Goal: Browse casually

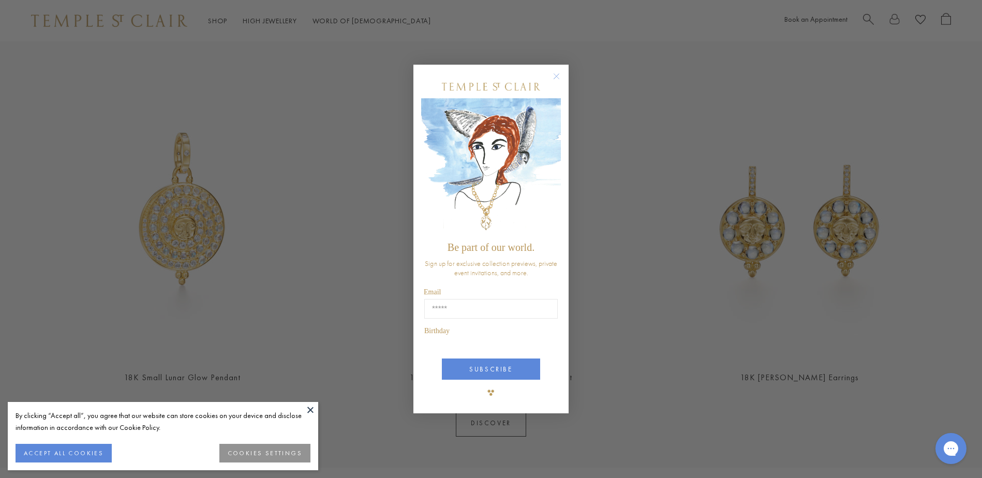
scroll to position [430, 0]
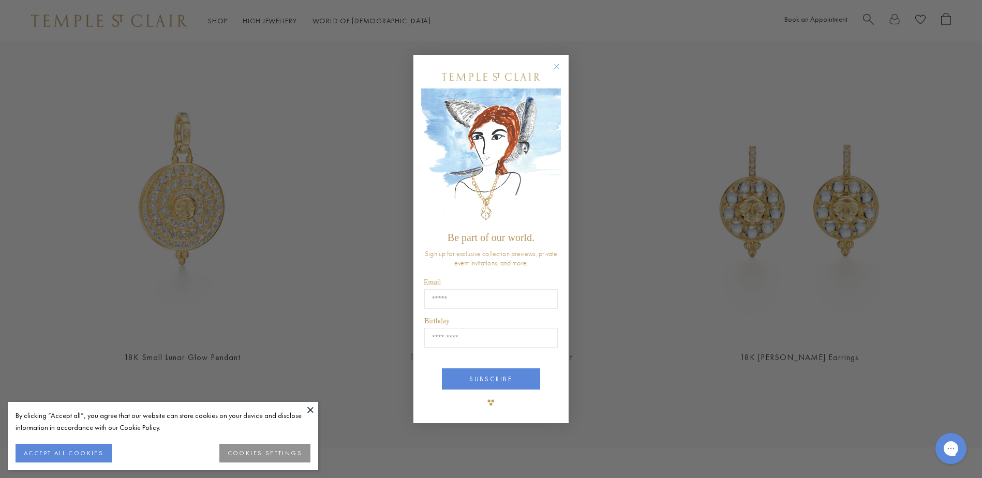
click at [556, 70] on circle "Close dialog" at bounding box center [556, 67] width 12 height 12
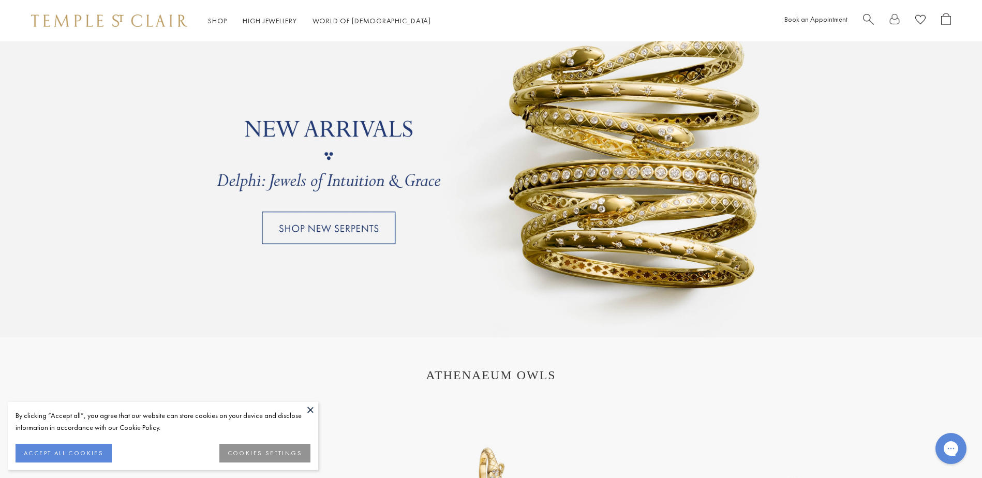
scroll to position [953, 0]
click at [304, 413] on button at bounding box center [311, 410] width 16 height 16
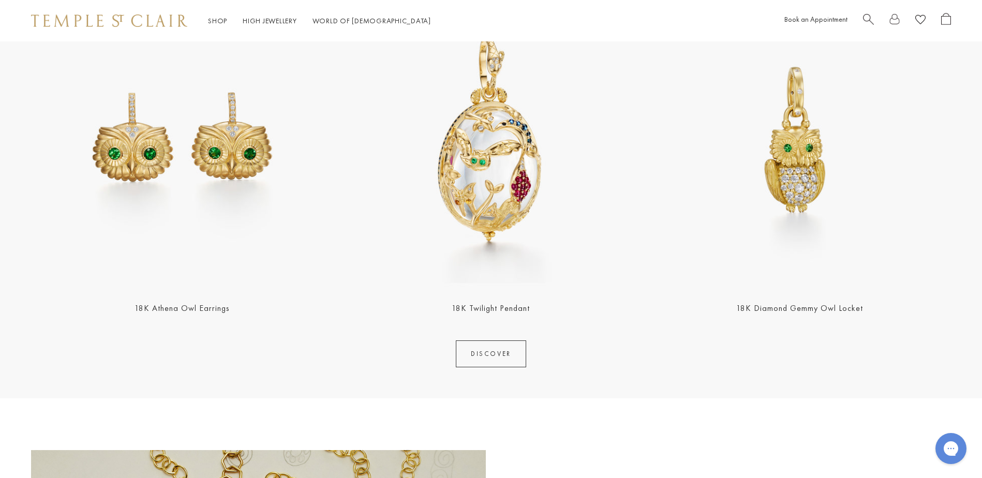
scroll to position [1361, 0]
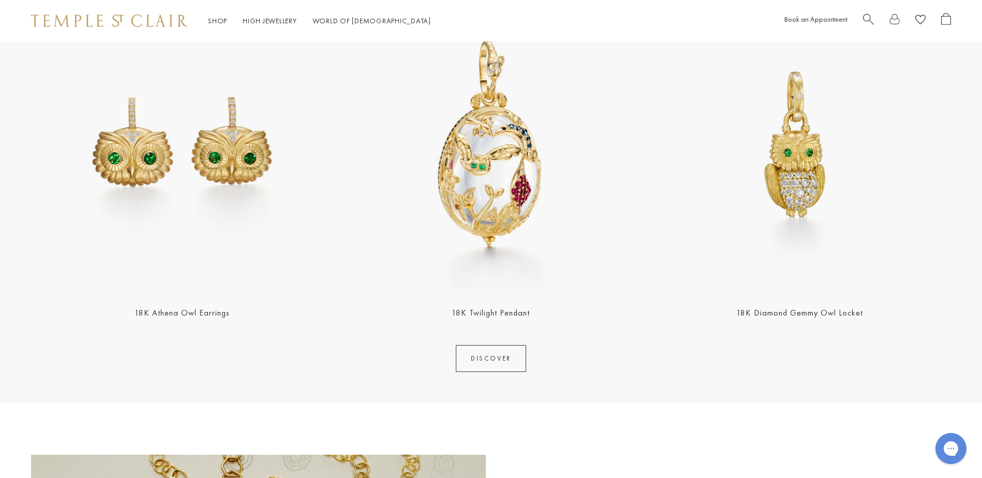
click at [506, 198] on img at bounding box center [491, 144] width 303 height 303
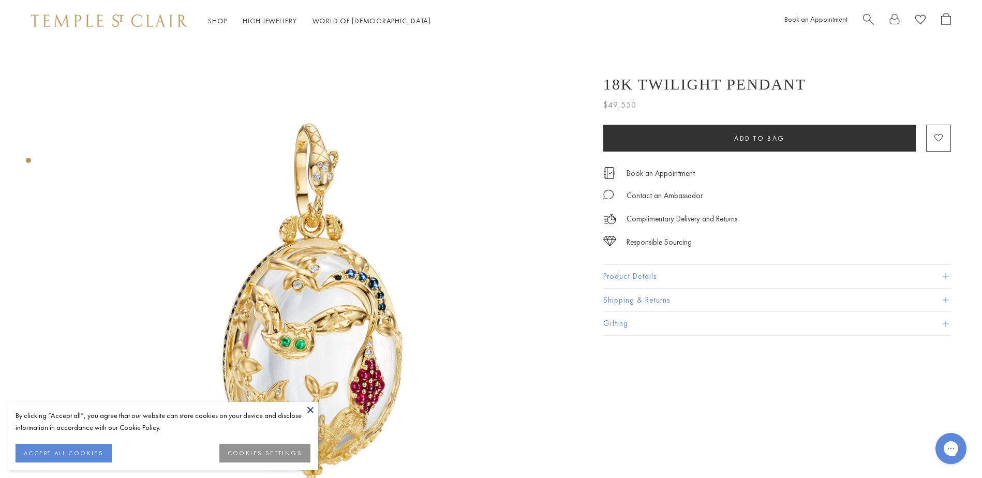
scroll to position [1, 0]
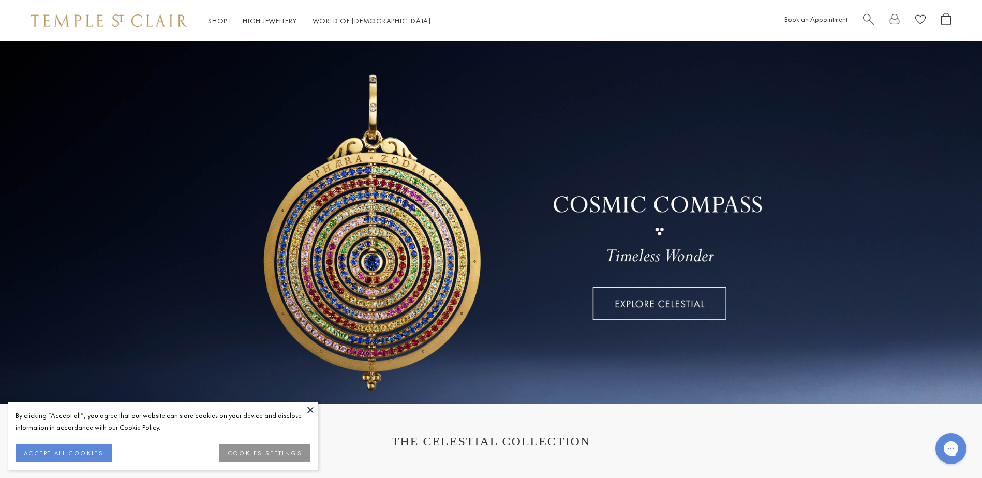
click at [640, 298] on link at bounding box center [491, 222] width 982 height 362
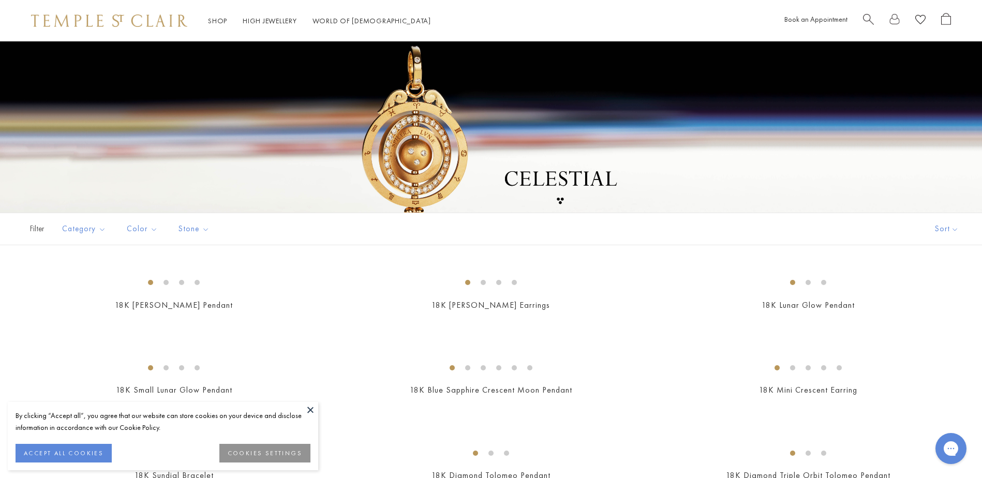
scroll to position [195, 0]
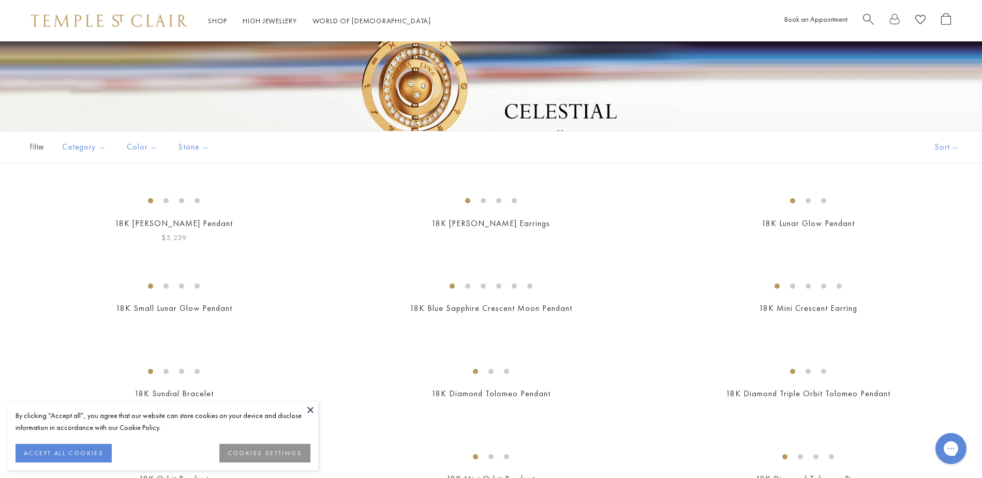
drag, startPoint x: 310, startPoint y: 412, endPoint x: 312, endPoint y: 418, distance: 6.1
click at [311, 414] on button at bounding box center [311, 410] width 16 height 16
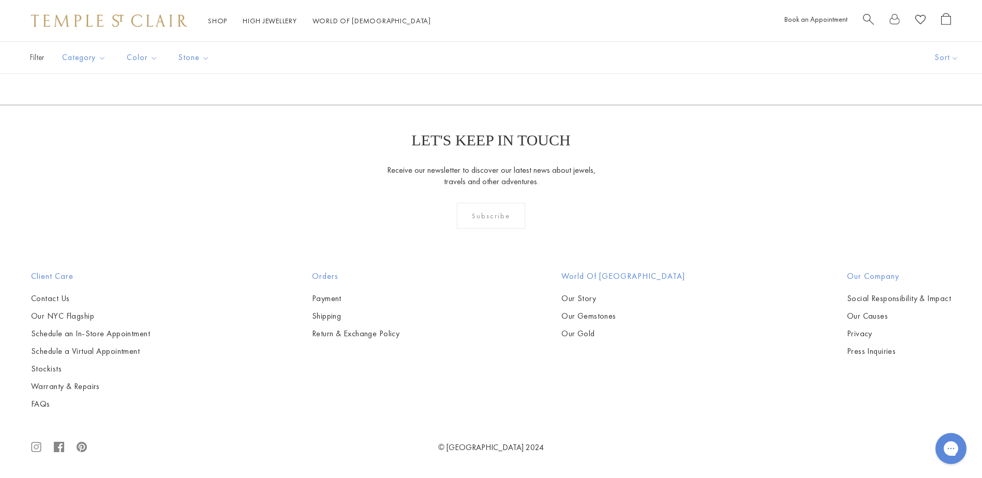
scroll to position [4697, 0]
click at [0, 0] on img at bounding box center [0, 0] width 0 height 0
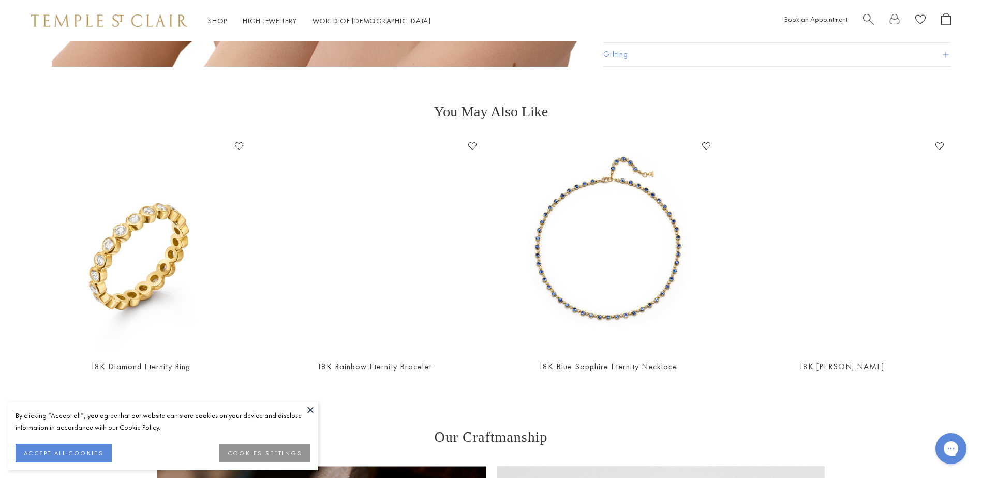
scroll to position [1573, 0]
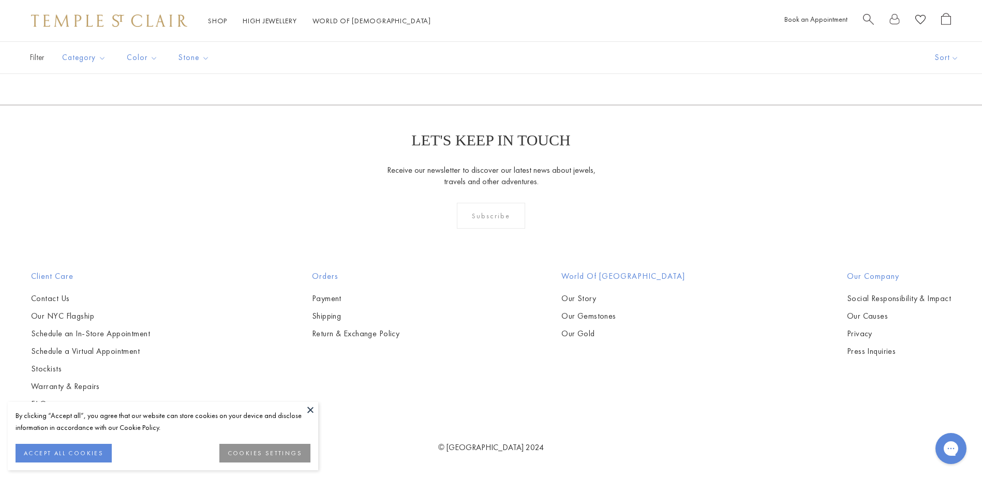
scroll to position [4673, 0]
click at [0, 0] on img at bounding box center [0, 0] width 0 height 0
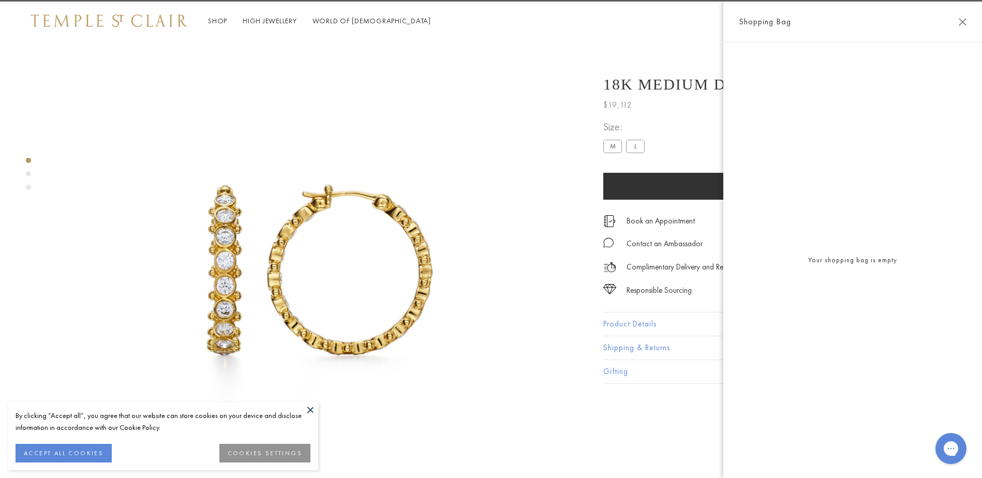
click at [216, 260] on img at bounding box center [315, 263] width 527 height 527
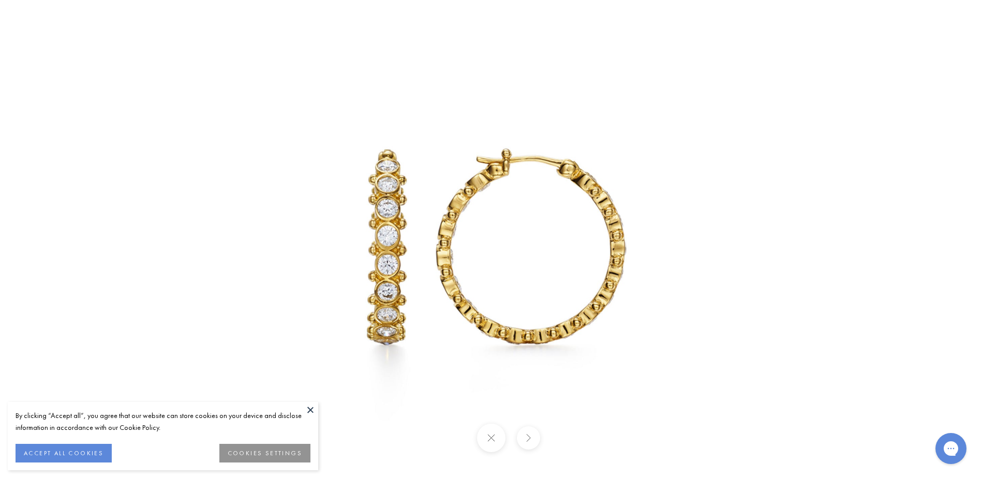
click at [492, 447] on button at bounding box center [490, 438] width 28 height 28
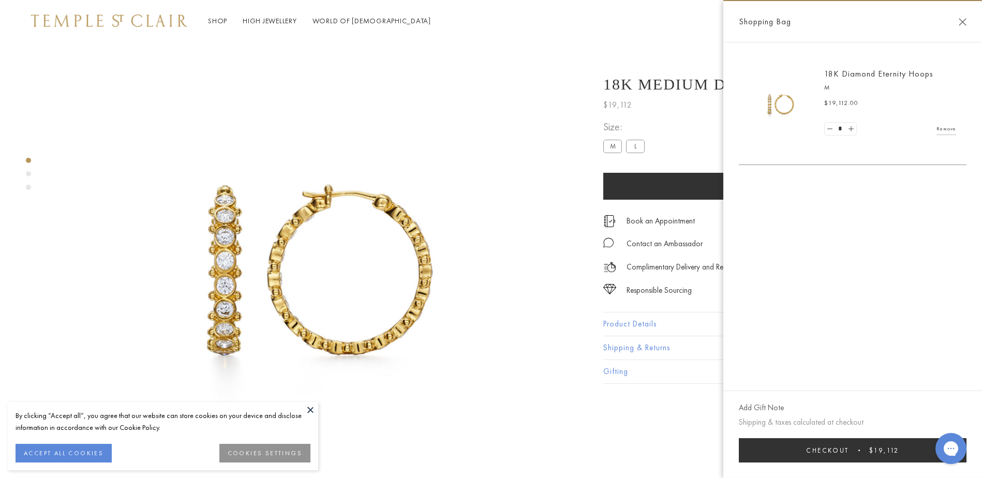
click at [28, 174] on div "Product gallery navigation" at bounding box center [28, 173] width 5 height 5
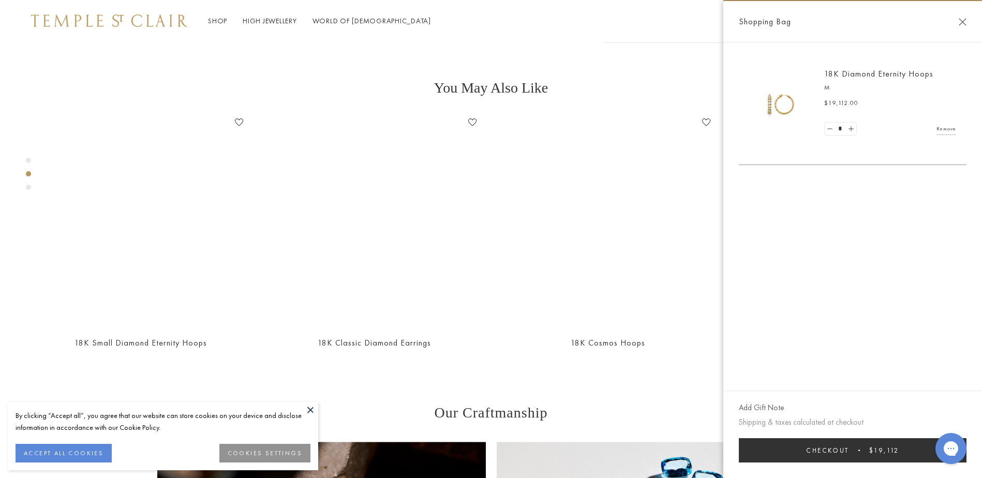
scroll to position [527, 0]
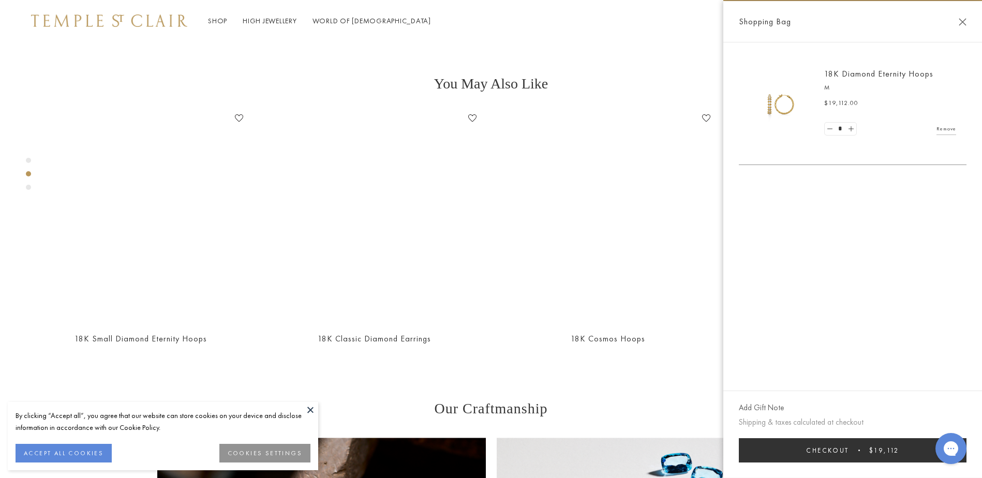
click at [963, 22] on button "Close Shopping Bag" at bounding box center [963, 22] width 8 height 8
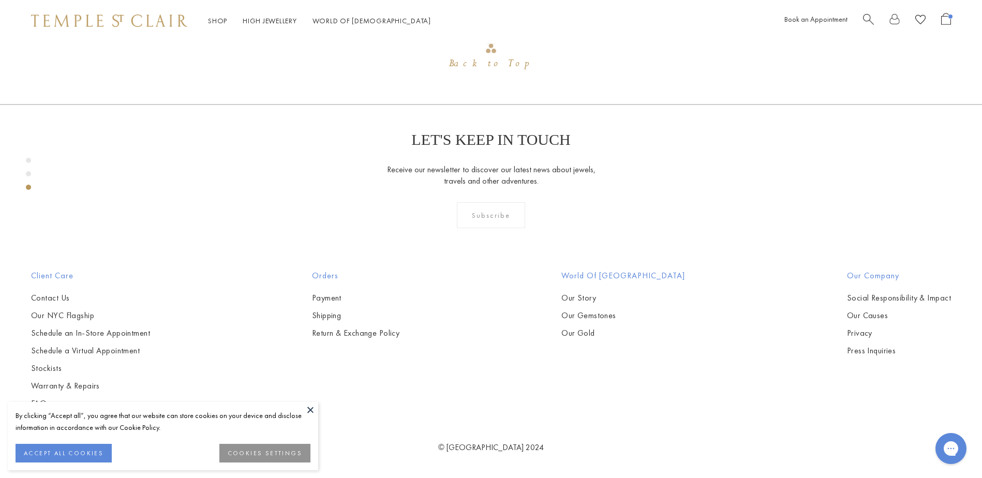
scroll to position [1086, 0]
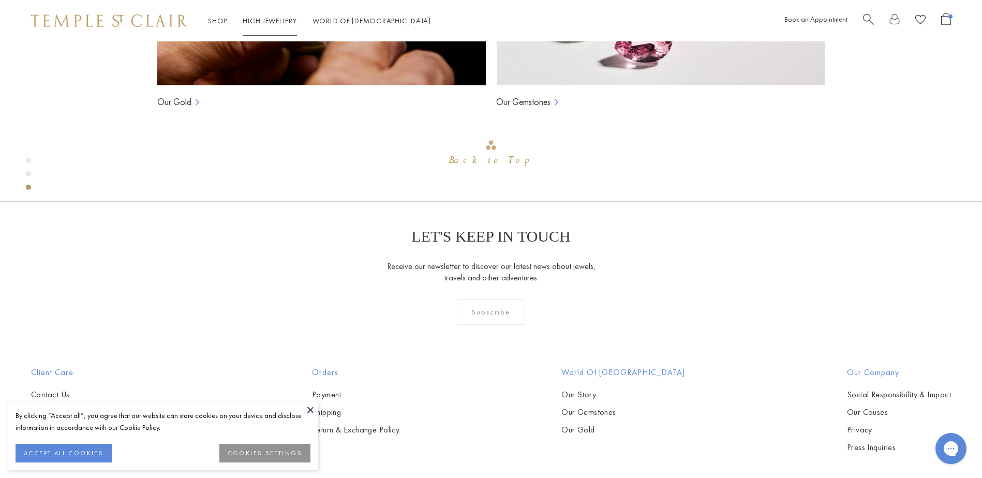
click at [254, 18] on link "High Jewellery High Jewellery" at bounding box center [270, 20] width 54 height 9
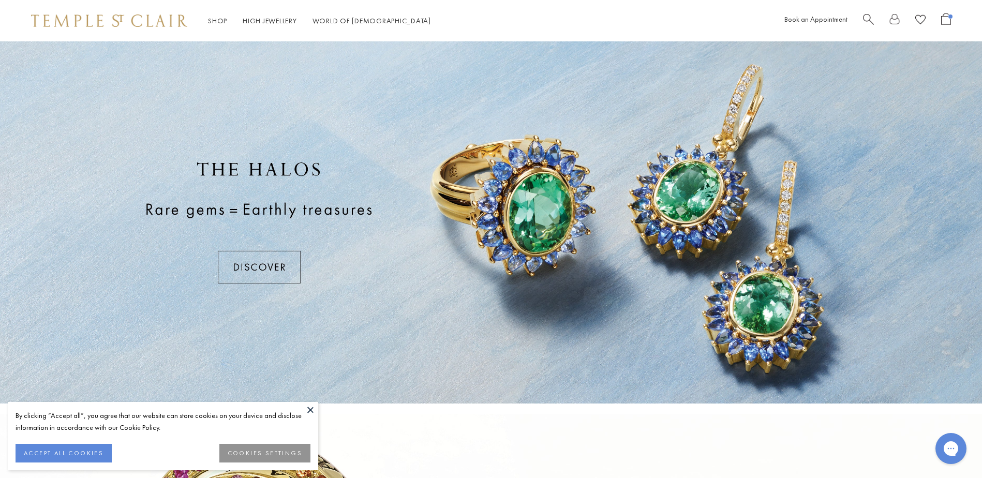
click at [311, 413] on button at bounding box center [311, 410] width 16 height 16
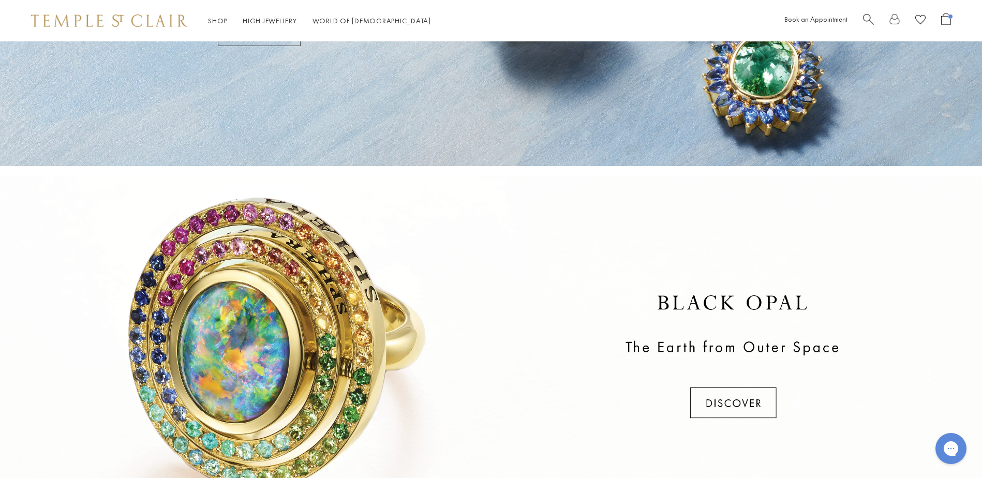
scroll to position [232, 0]
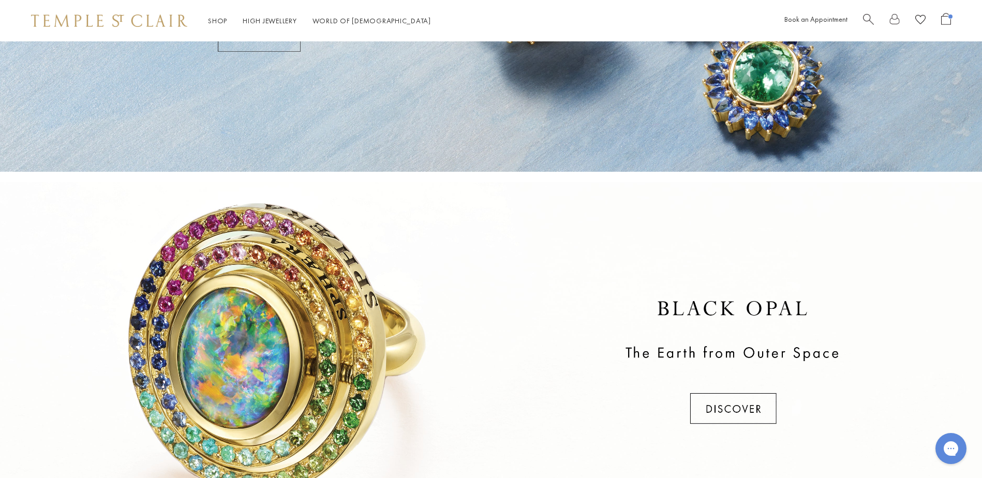
click at [721, 403] on div at bounding box center [491, 363] width 982 height 362
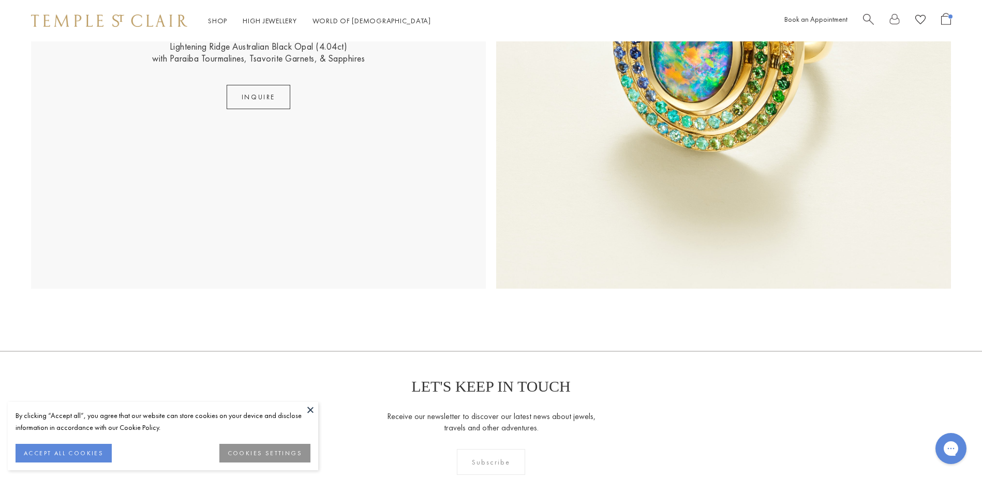
scroll to position [646, 0]
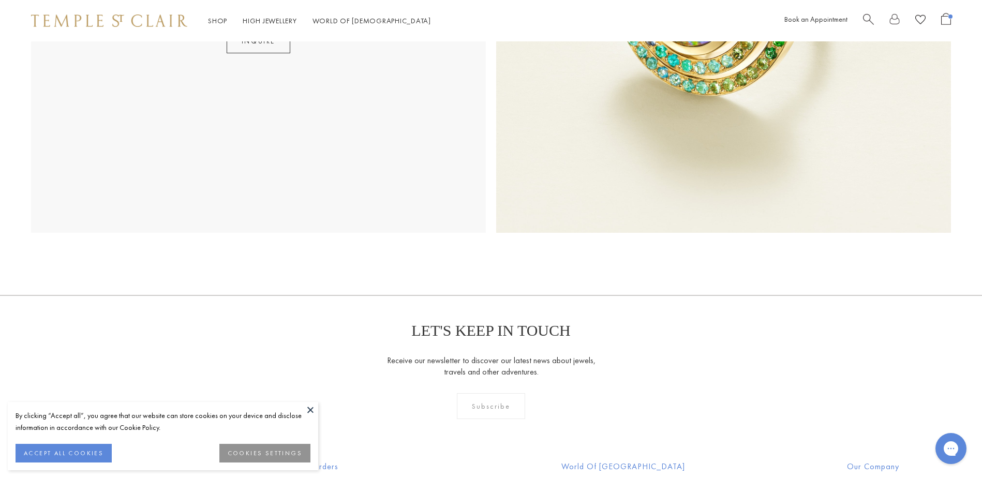
click at [306, 399] on form "Subscribe" at bounding box center [491, 406] width 982 height 26
drag, startPoint x: 307, startPoint y: 407, endPoint x: 308, endPoint y: 413, distance: 5.9
click at [307, 407] on button at bounding box center [311, 410] width 16 height 16
